Goal: Task Accomplishment & Management: Manage account settings

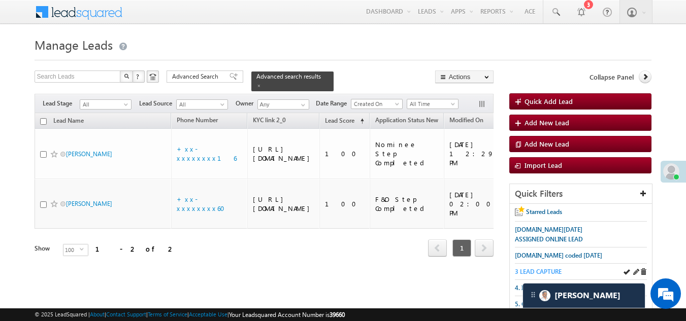
click at [545, 271] on span "3 LEAD CAPTURE" at bounding box center [538, 272] width 47 height 8
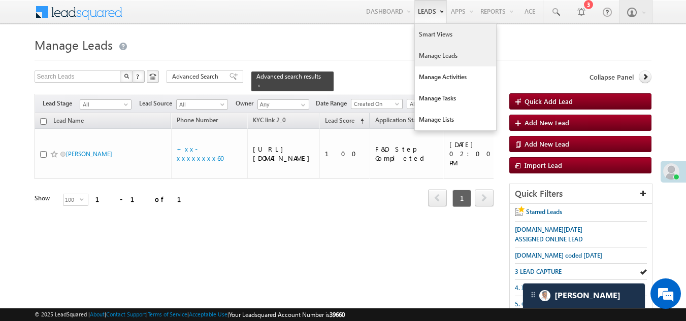
click at [434, 34] on link "Smart Views" at bounding box center [455, 34] width 81 height 21
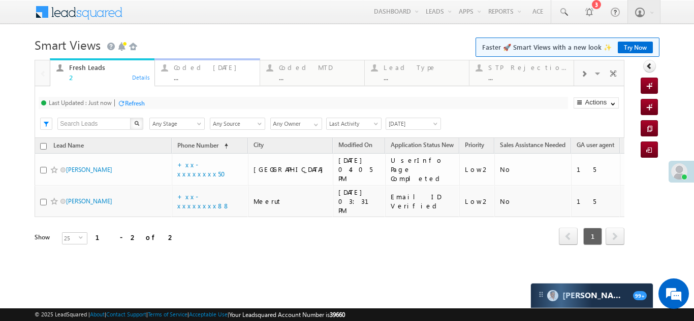
click at [208, 74] on div "..." at bounding box center [213, 78] width 79 height 8
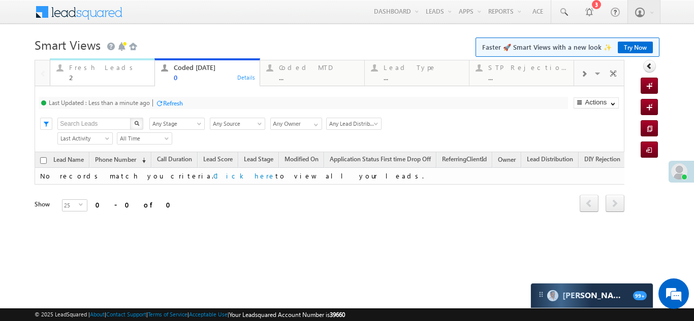
click at [92, 71] on div "Fresh Leads" at bounding box center [108, 67] width 79 height 8
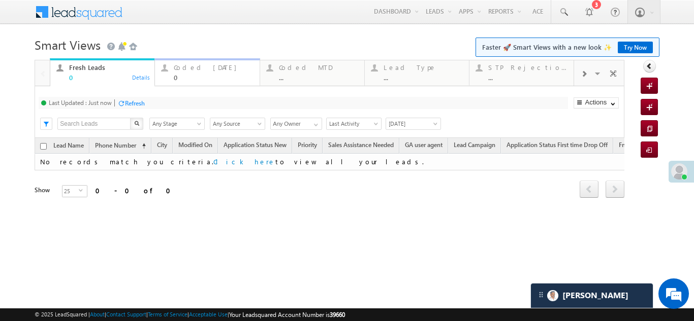
click at [183, 71] on div "Coded [DATE]" at bounding box center [213, 67] width 79 height 8
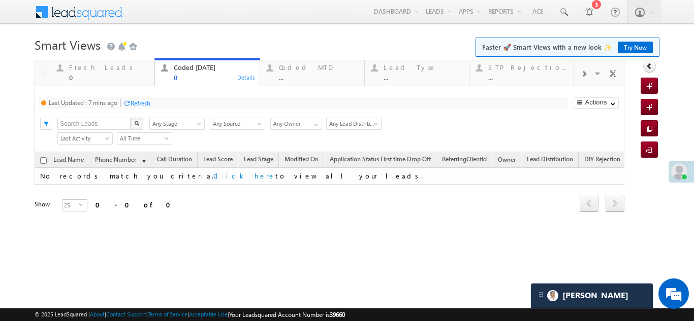
click at [134, 103] on div "Refresh" at bounding box center [140, 104] width 20 height 8
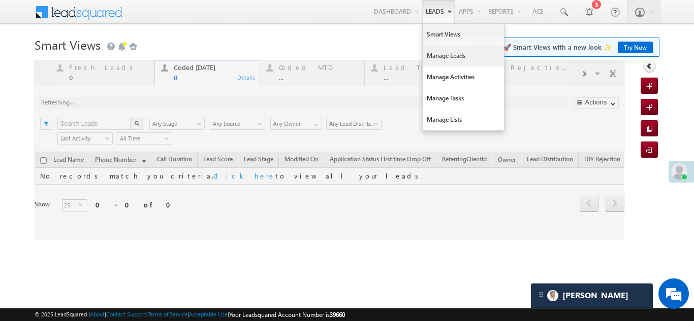
click at [441, 52] on link "Manage Leads" at bounding box center [462, 55] width 81 height 21
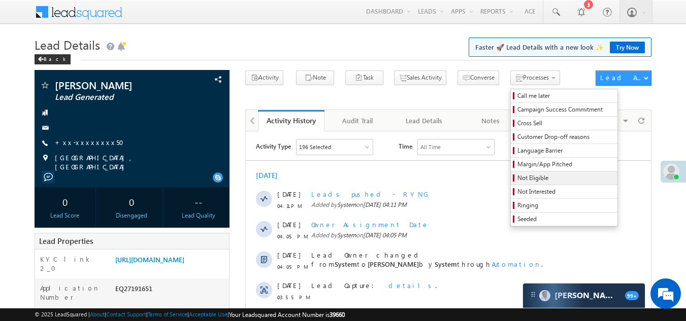
click at [517, 178] on span "Not Eligible" at bounding box center [565, 178] width 96 height 9
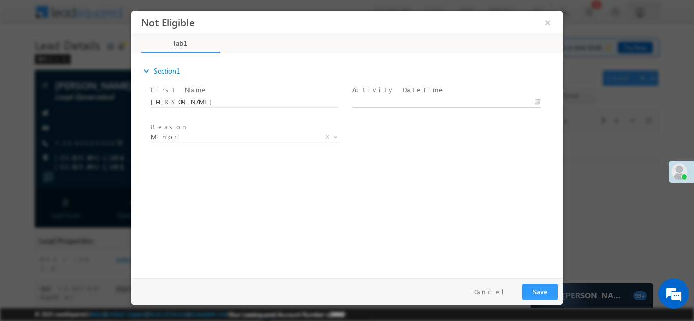
type input "08/14/25 4:15 PM"
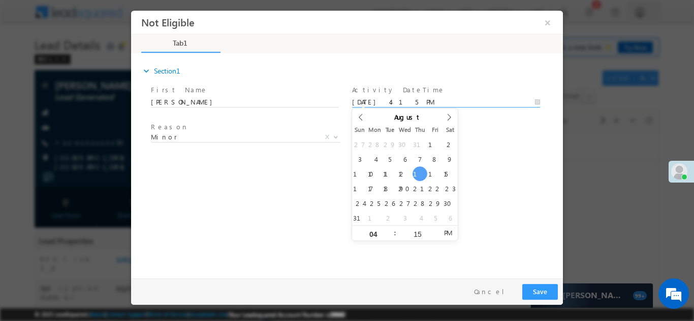
click at [400, 97] on input "08/14/25 4:15 PM" at bounding box center [446, 102] width 188 height 10
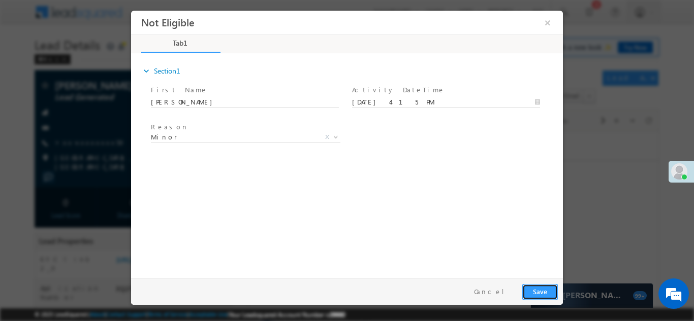
click at [534, 290] on button "Save" at bounding box center [540, 292] width 36 height 16
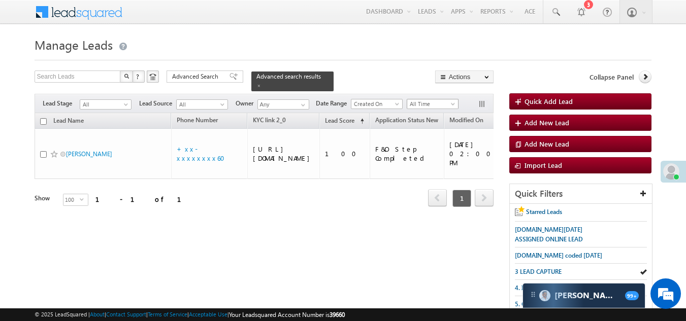
click at [436, 100] on span "All Time" at bounding box center [431, 104] width 48 height 9
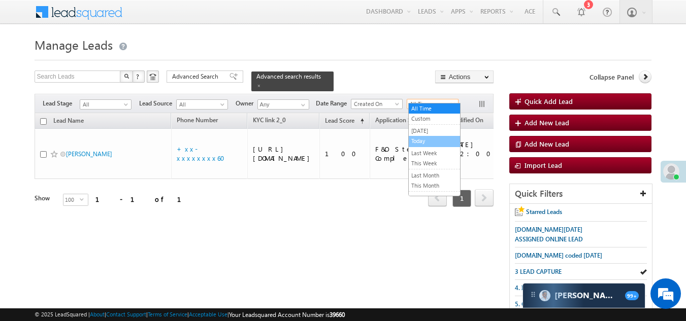
click at [426, 142] on link "Today" at bounding box center [434, 141] width 51 height 9
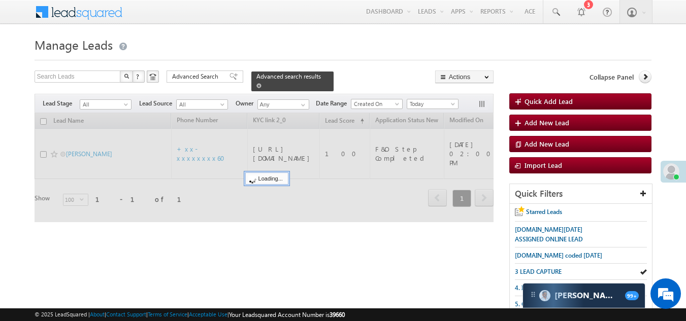
click at [261, 83] on span at bounding box center [258, 85] width 5 height 5
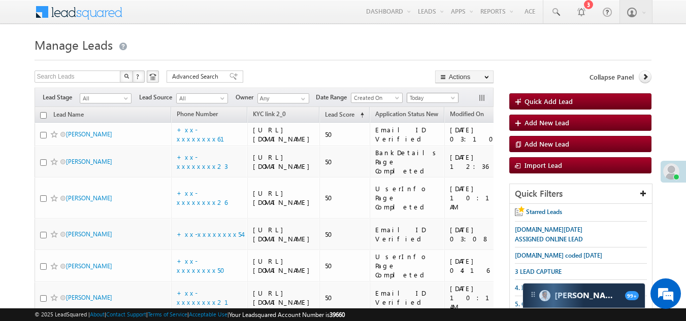
click at [433, 95] on span "[DATE]" at bounding box center [431, 97] width 48 height 9
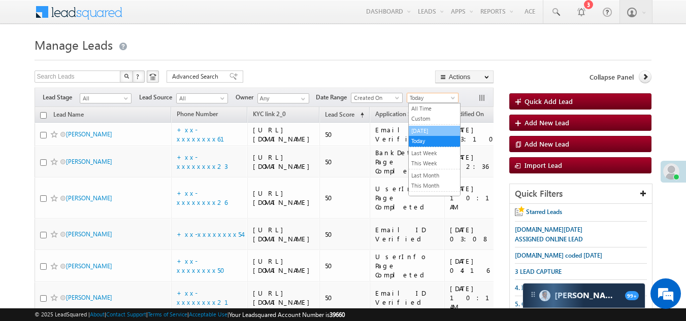
click at [429, 128] on link "[DATE]" at bounding box center [434, 130] width 51 height 9
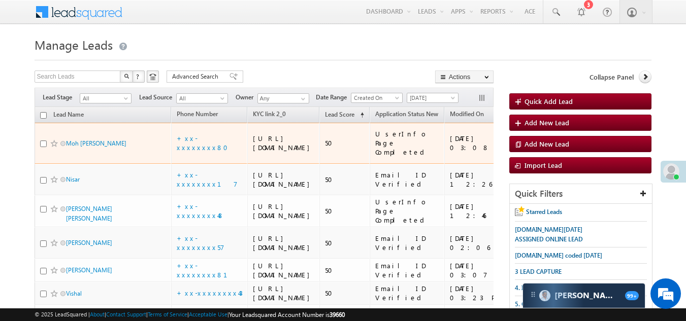
drag, startPoint x: 408, startPoint y: 108, endPoint x: 357, endPoint y: 159, distance: 72.2
click at [357, 159] on td "50" at bounding box center [344, 143] width 50 height 41
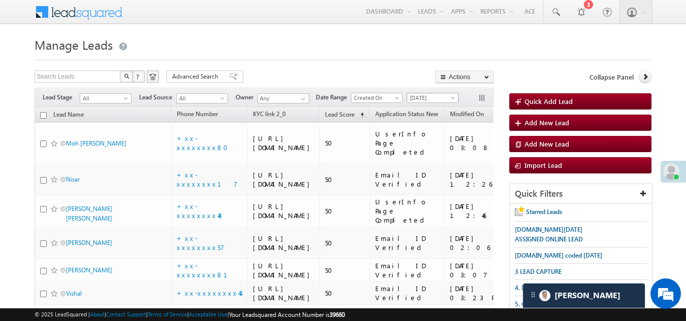
click at [429, 96] on span "[DATE]" at bounding box center [431, 97] width 48 height 9
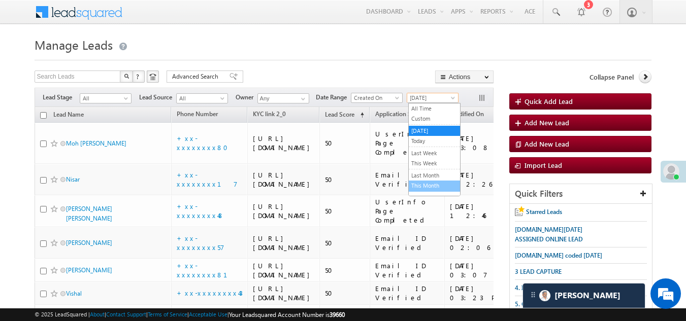
click at [429, 183] on link "This Month" at bounding box center [434, 185] width 51 height 9
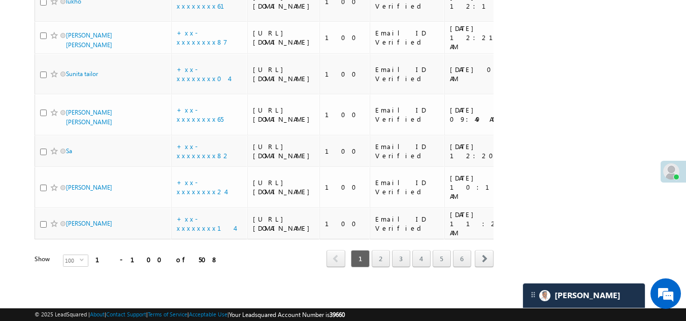
scroll to position [5770, 0]
click at [381, 252] on link "2" at bounding box center [381, 258] width 18 height 17
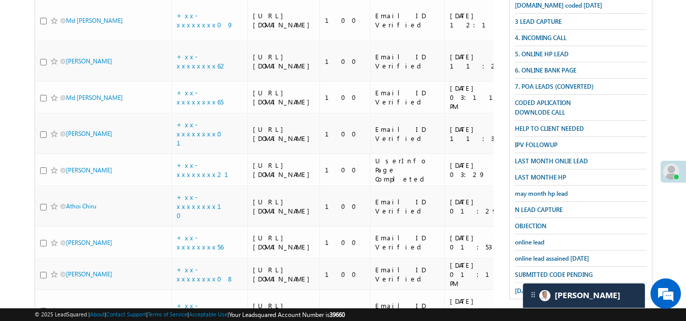
scroll to position [352, 0]
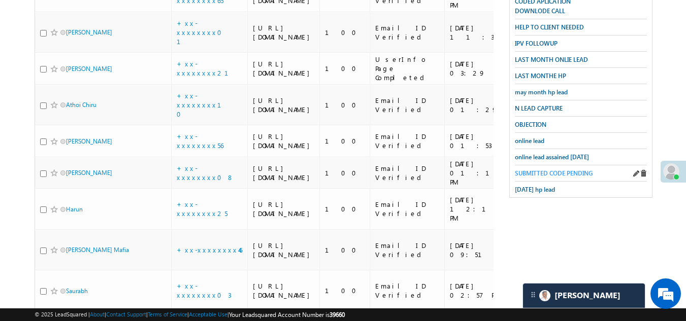
click at [554, 170] on span "SUBMITTED CODE PENDING" at bounding box center [554, 174] width 78 height 8
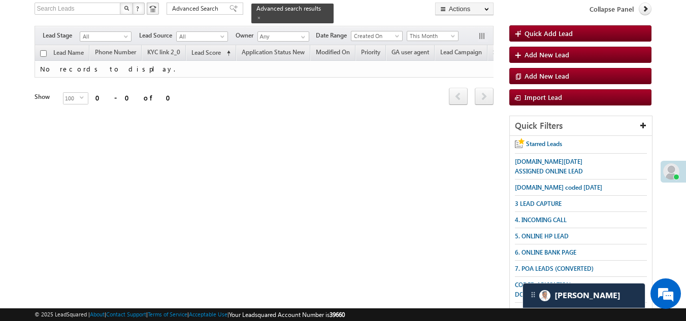
scroll to position [0, 0]
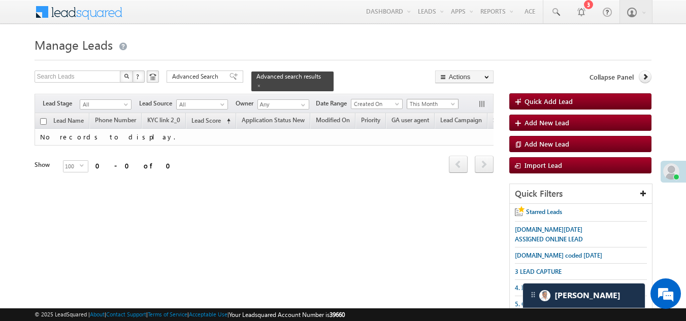
click at [425, 100] on span "This Month" at bounding box center [431, 104] width 48 height 9
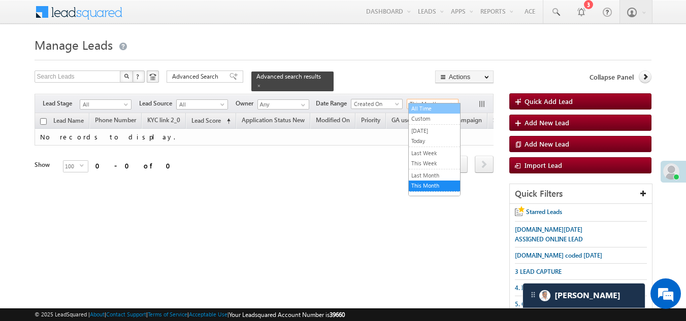
click at [425, 108] on link "All Time" at bounding box center [434, 108] width 51 height 9
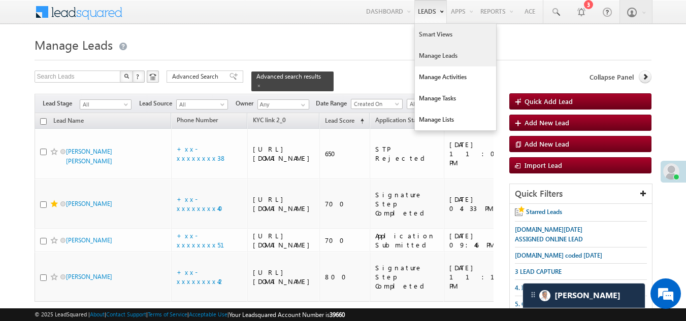
click at [432, 32] on link "Smart Views" at bounding box center [455, 34] width 81 height 21
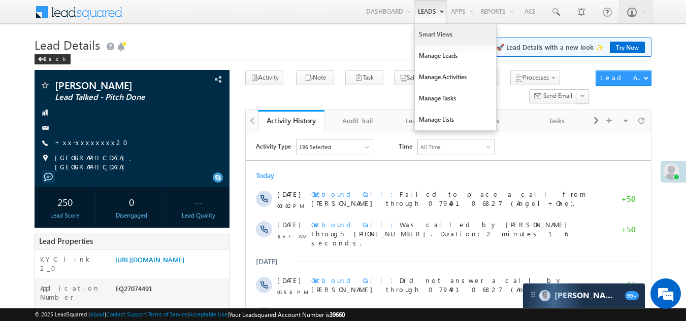
click at [428, 37] on link "Smart Views" at bounding box center [455, 34] width 81 height 21
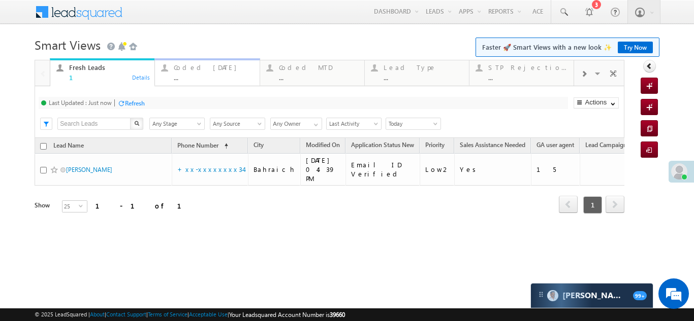
click at [192, 72] on div "Coded [DATE] ..." at bounding box center [213, 71] width 79 height 20
